Goal: Navigation & Orientation: Find specific page/section

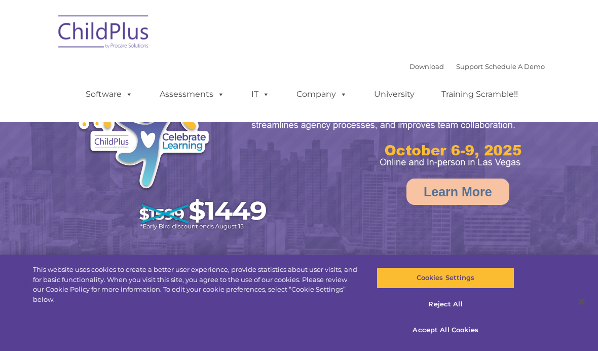
select select "MEDIUM"
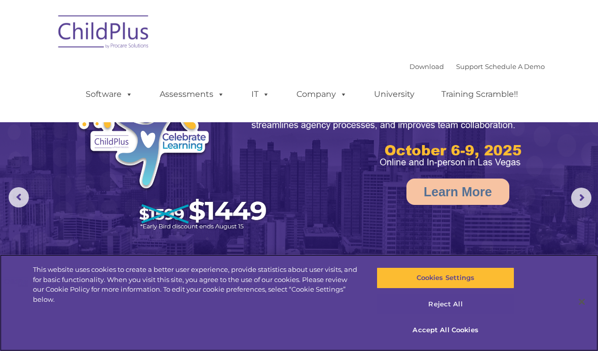
click at [445, 308] on button "Reject All" at bounding box center [445, 304] width 137 height 21
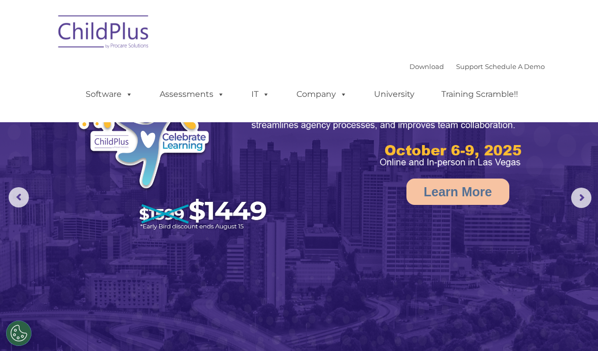
click at [120, 22] on img at bounding box center [103, 33] width 101 height 51
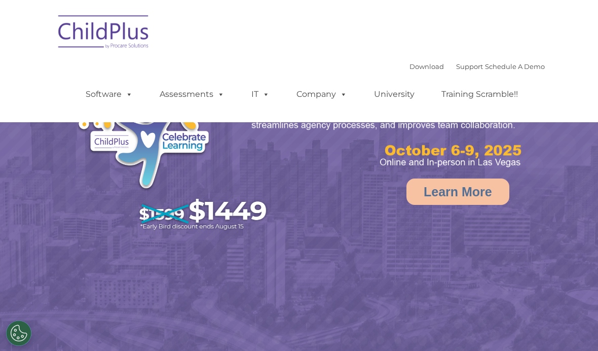
select select "MEDIUM"
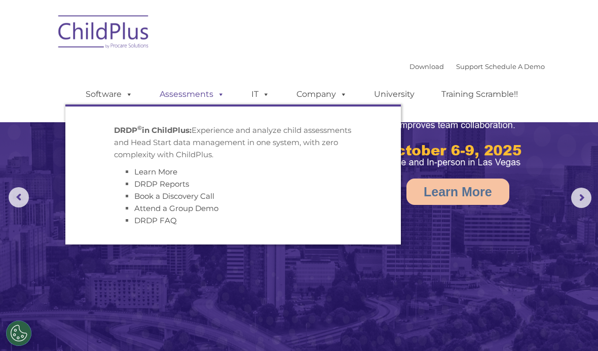
click at [210, 94] on link "Assessments" at bounding box center [192, 94] width 85 height 20
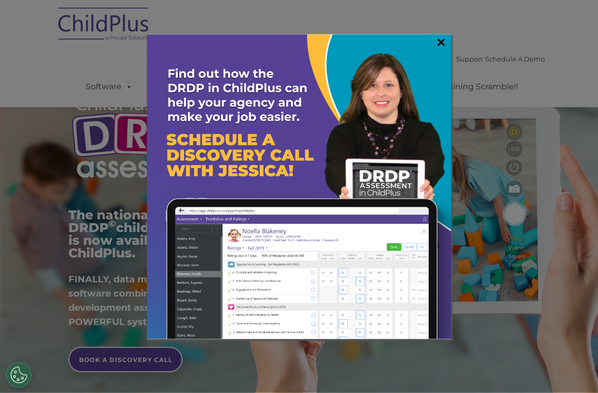
scroll to position [20, 0]
click at [438, 42] on link "×" at bounding box center [442, 42] width 12 height 10
